Goal: Information Seeking & Learning: Learn about a topic

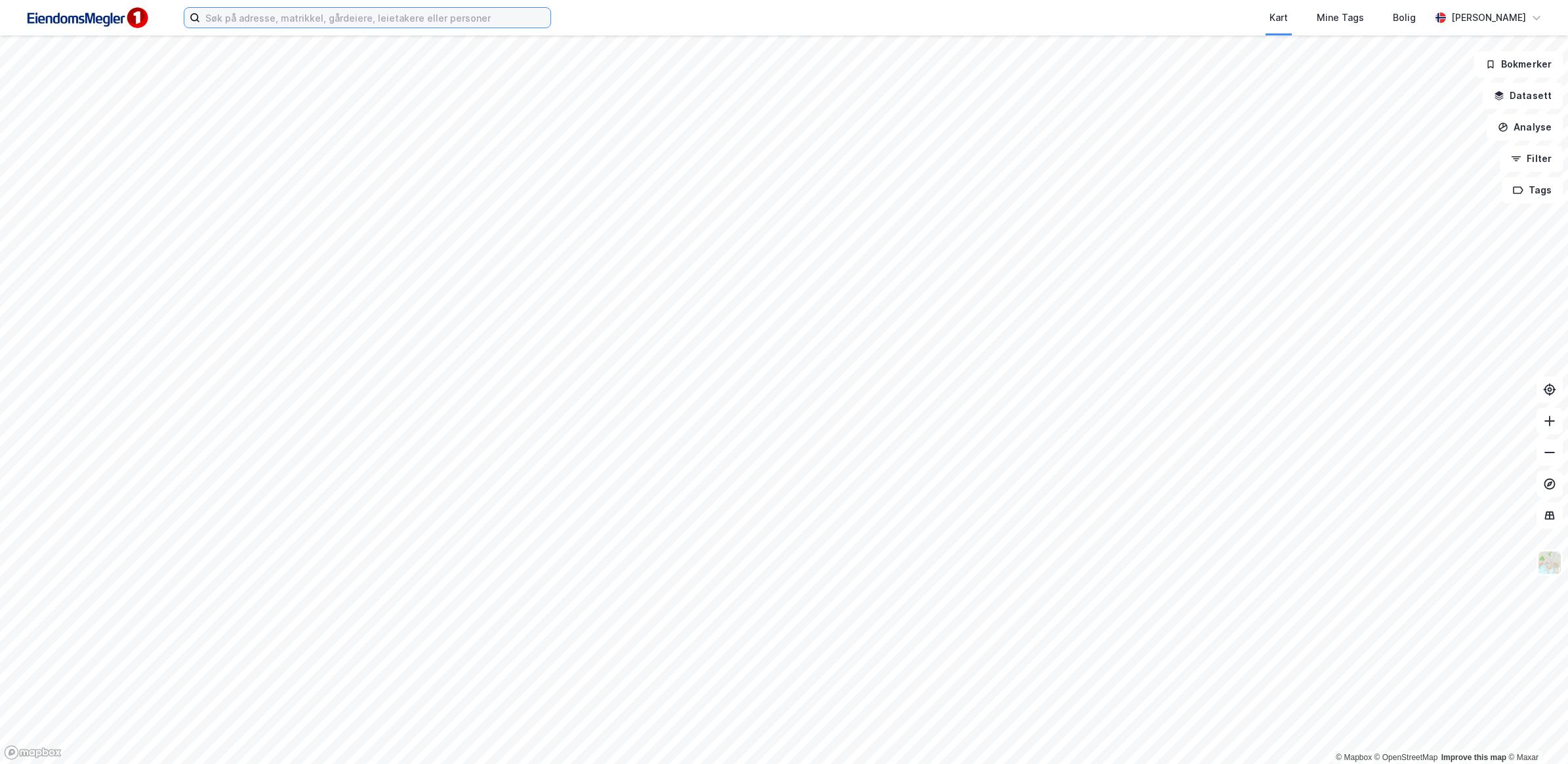
click at [366, 19] on input at bounding box center [374, 18] width 350 height 20
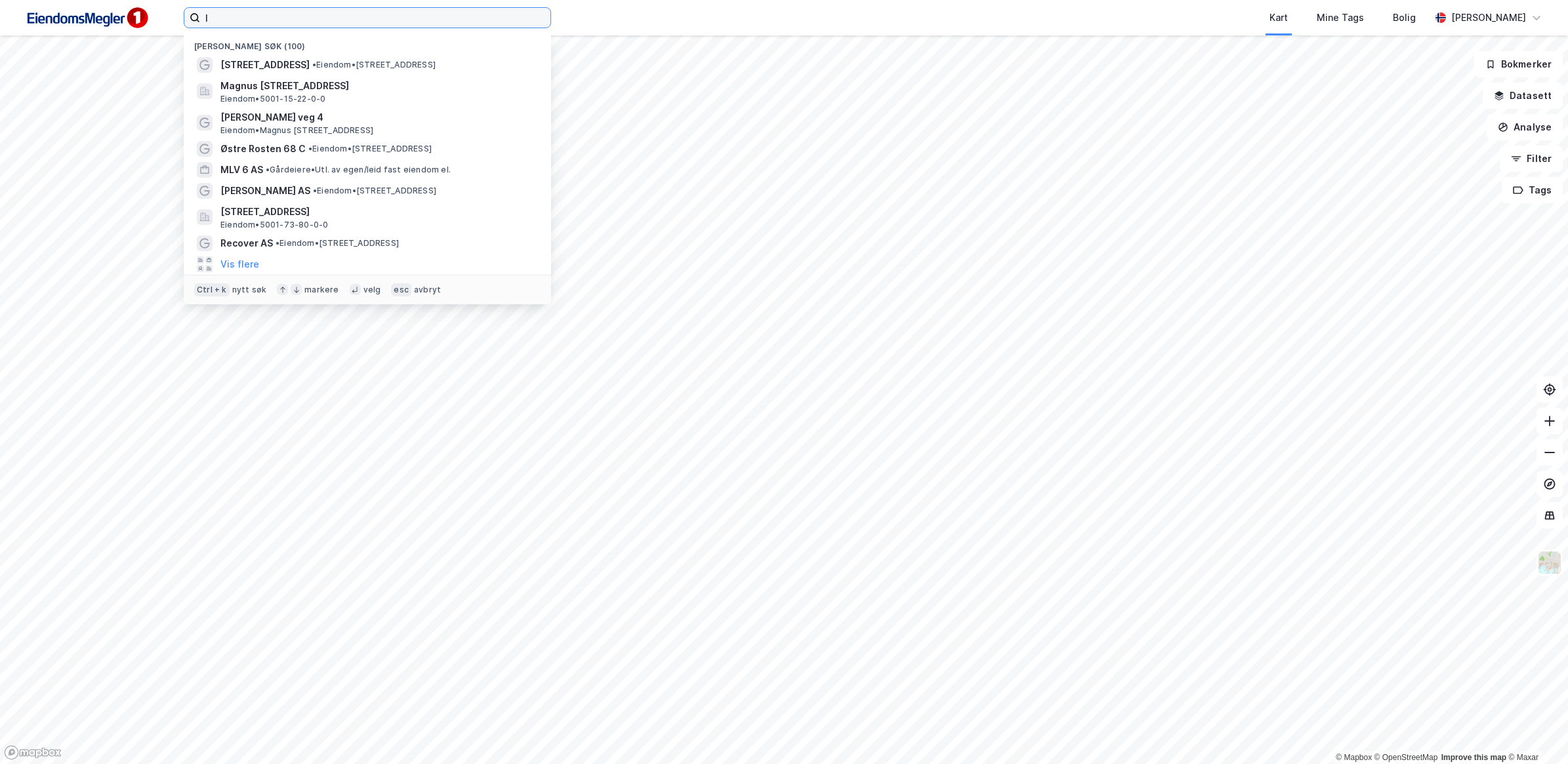
click at [366, 19] on input "I" at bounding box center [374, 18] width 350 height 20
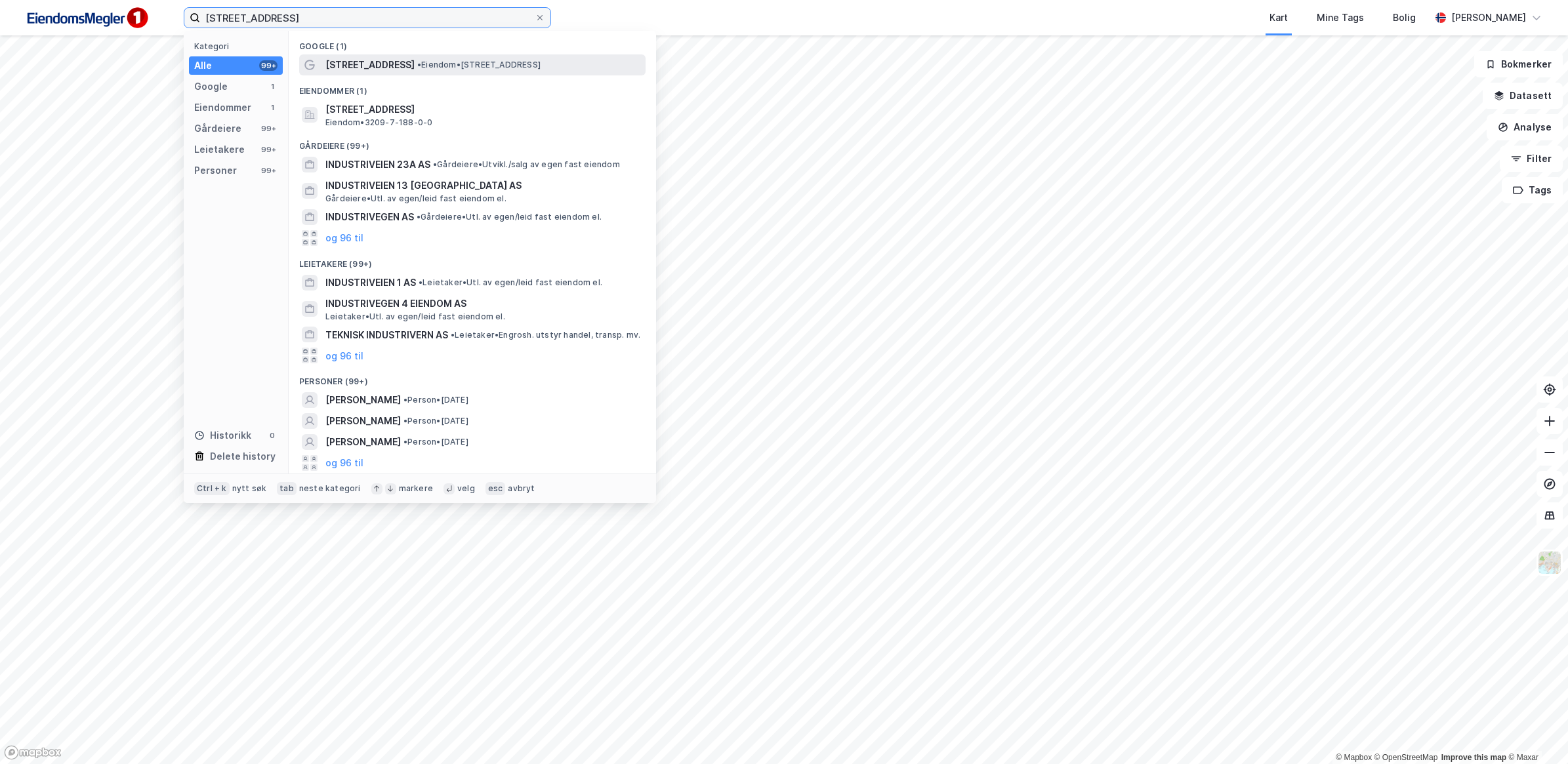
type input "[STREET_ADDRESS]"
click at [417, 62] on span "•" at bounding box center [419, 64] width 4 height 10
